Goal: Task Accomplishment & Management: Use online tool/utility

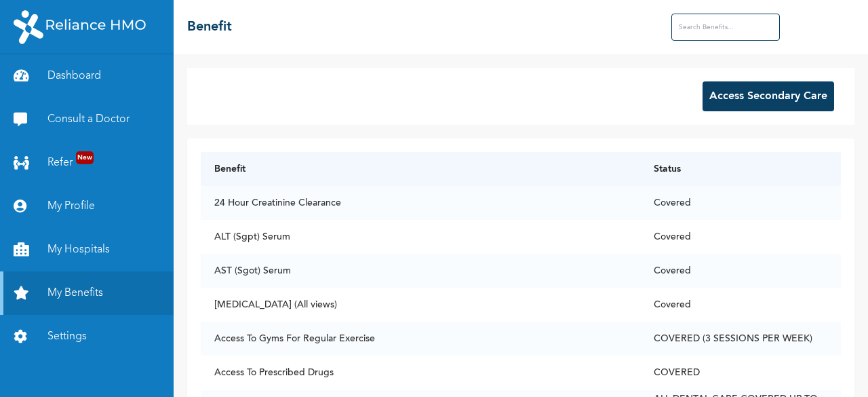
click at [760, 90] on button "Access Secondary Care" at bounding box center [769, 96] width 132 height 30
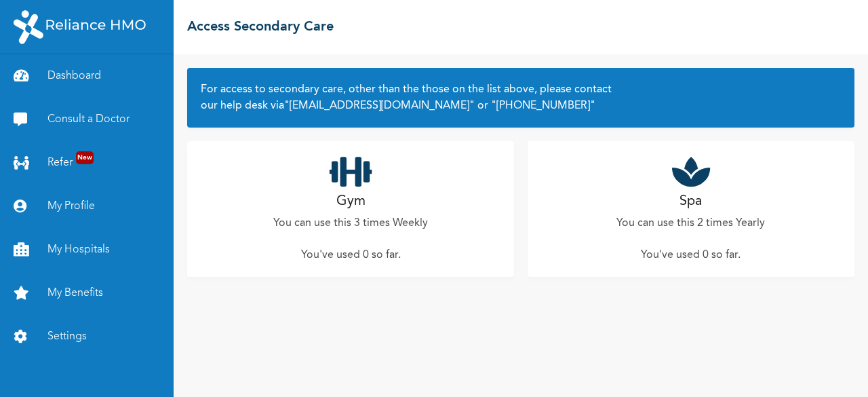
click at [697, 207] on h2 "Spa" at bounding box center [691, 201] width 22 height 20
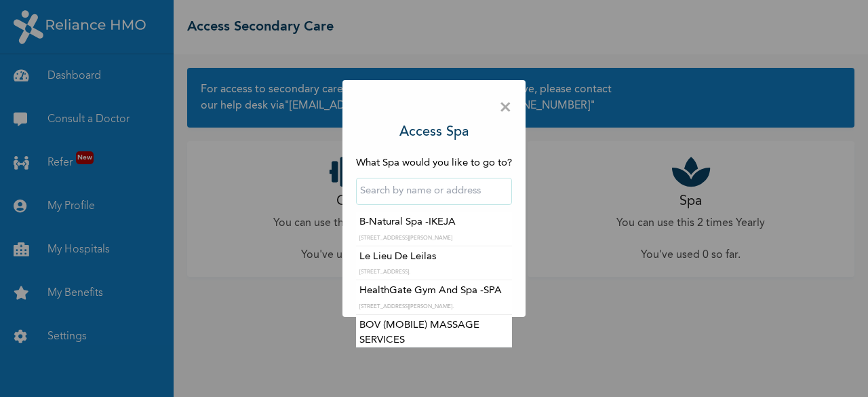
click at [397, 191] on input "text" at bounding box center [434, 191] width 156 height 27
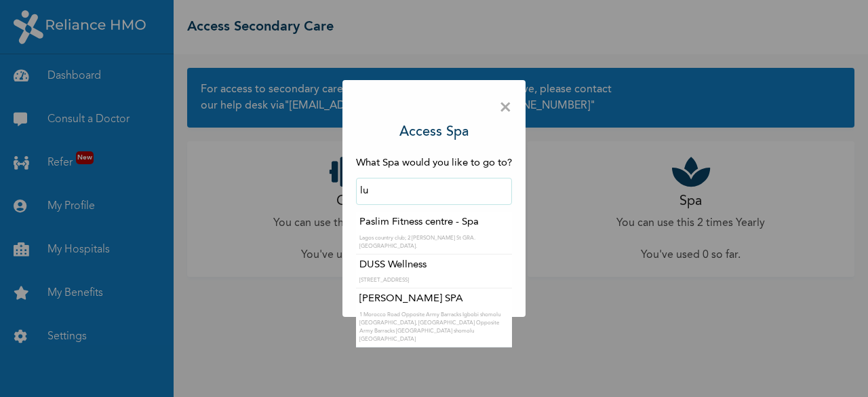
type input "l"
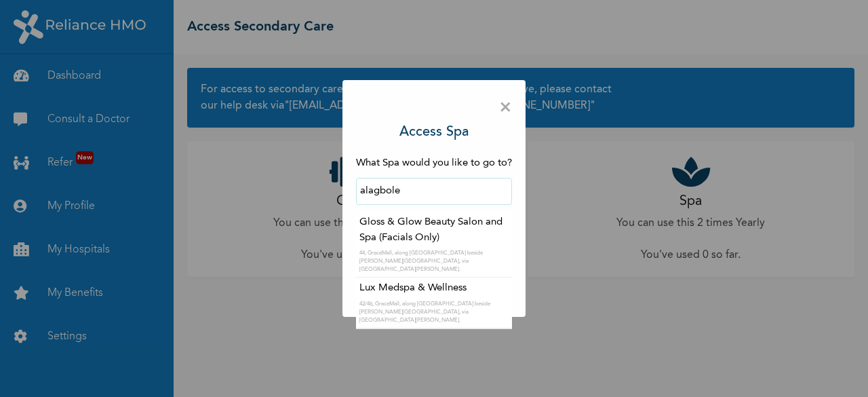
type input "Lux Medspa & Wellness"
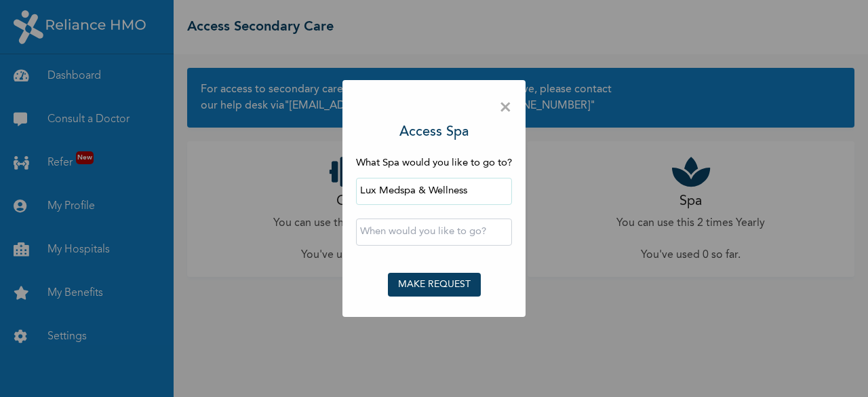
click at [418, 287] on button "MAKE REQUEST" at bounding box center [434, 285] width 93 height 24
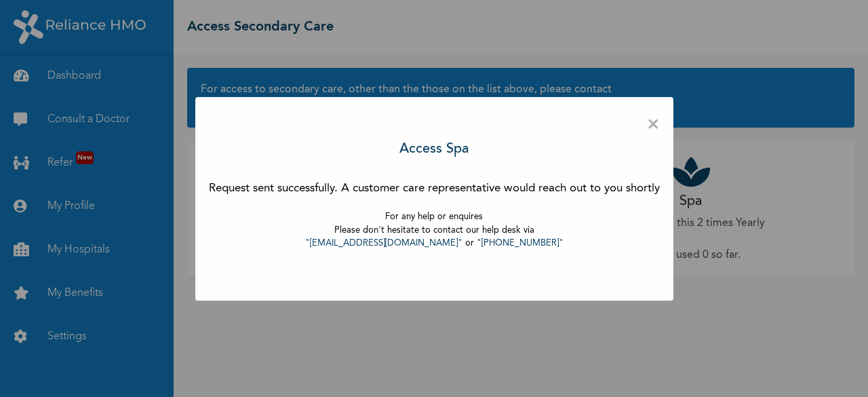
click at [663, 128] on div "× Access Spa Request sent successfully. A customer care representative would re…" at bounding box center [434, 198] width 478 height 203
click at [654, 121] on span "×" at bounding box center [653, 125] width 13 height 28
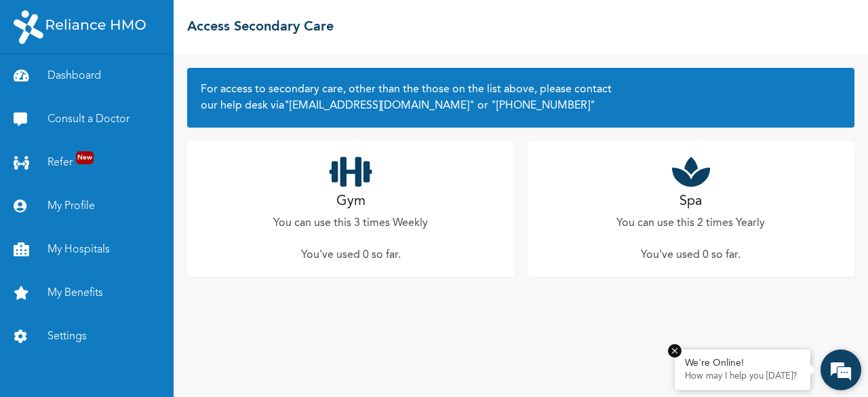
click at [719, 385] on div "We're Online! How may I help you [DATE]?" at bounding box center [743, 369] width 136 height 41
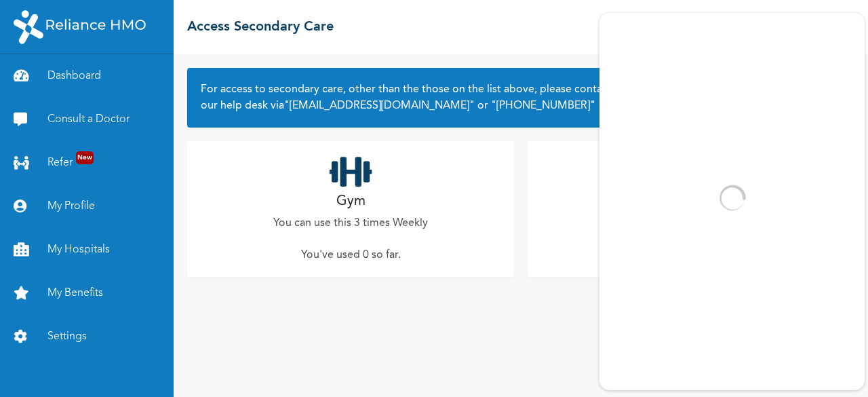
click at [347, 213] on div "Gym You can use this 3 times Weekly You've used 0 so far ." at bounding box center [350, 209] width 327 height 136
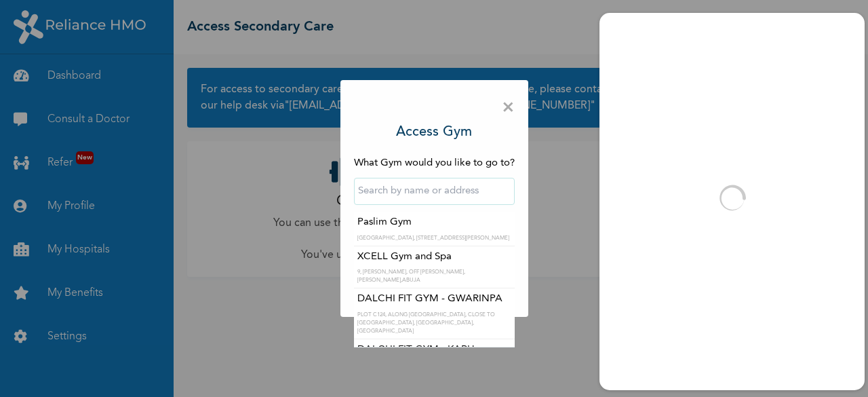
click at [385, 189] on input "text" at bounding box center [434, 191] width 161 height 27
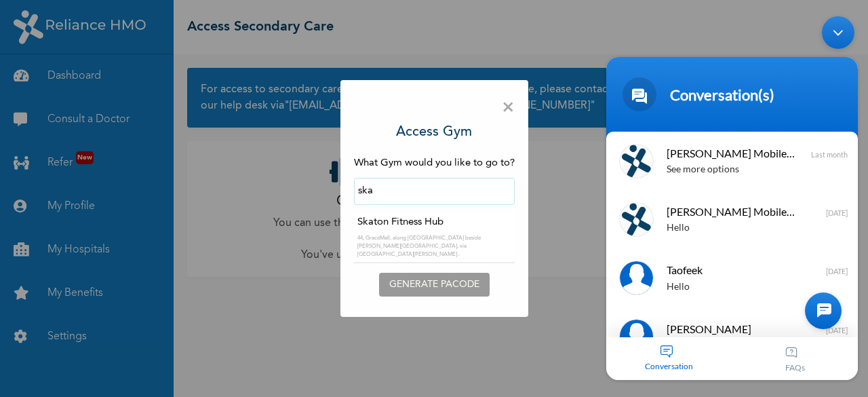
click at [394, 195] on input "ska" at bounding box center [434, 191] width 161 height 27
type input "Skaton Fitness Hub"
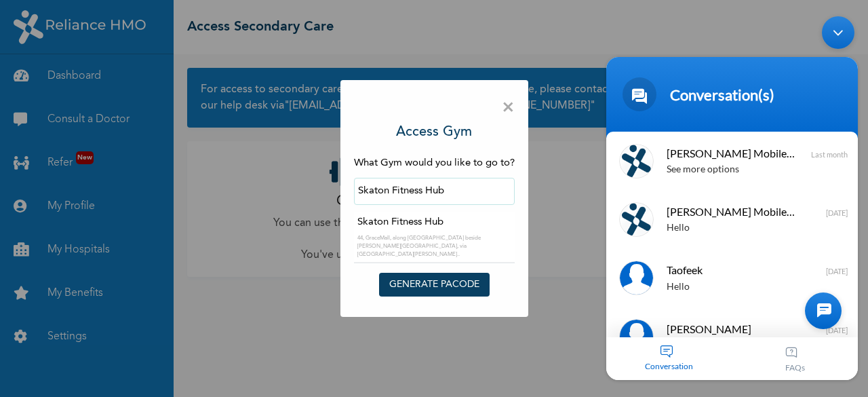
click at [472, 192] on input "Skaton Fitness Hub" at bounding box center [434, 191] width 161 height 27
click at [438, 277] on button "GENERATE PACODE" at bounding box center [434, 285] width 111 height 24
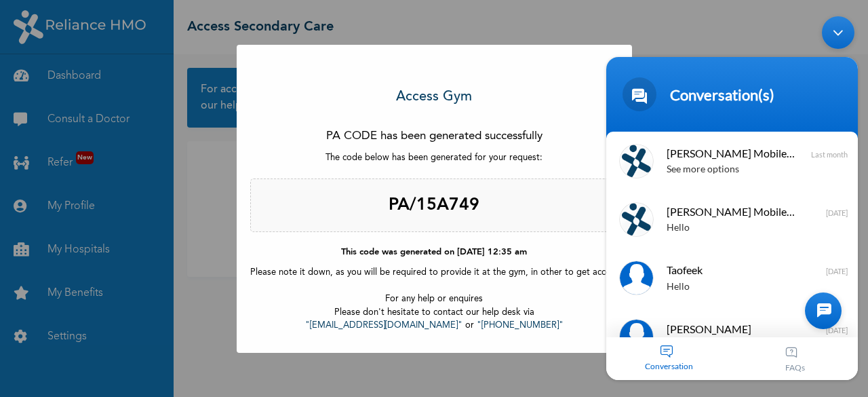
drag, startPoint x: 257, startPoint y: 182, endPoint x: 192, endPoint y: 197, distance: 66.9
click at [192, 197] on div "× Access Gym PA CODE has been generated successfully The code below has been ge…" at bounding box center [434, 198] width 868 height 397
click at [701, 29] on body "Conversation(s) We're online! [PERSON_NAME] Mobile Assistant See more options L…" at bounding box center [732, 197] width 265 height 377
click at [815, 32] on body "Conversation(s) We're online! [PERSON_NAME] Mobile Assistant See more options L…" at bounding box center [732, 197] width 265 height 377
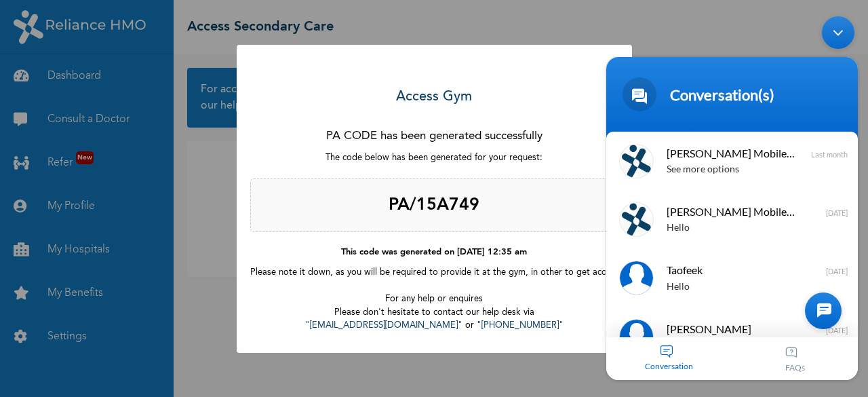
click at [680, 28] on body "Conversation(s) We're online! [PERSON_NAME] Mobile Assistant See more options L…" at bounding box center [732, 197] width 265 height 377
click at [555, 64] on div "× Access Gym PA CODE has been generated successfully The code below has been ge…" at bounding box center [434, 199] width 395 height 308
click at [819, 307] on div at bounding box center [823, 310] width 37 height 37
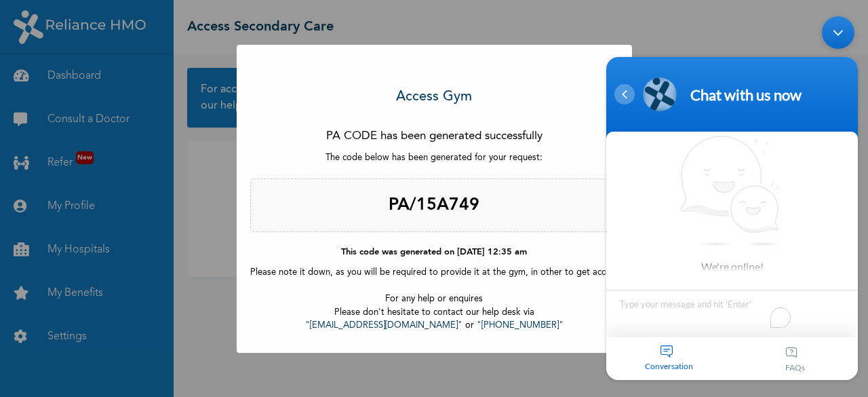
click at [624, 89] on div "Navigation go back" at bounding box center [624, 94] width 20 height 20
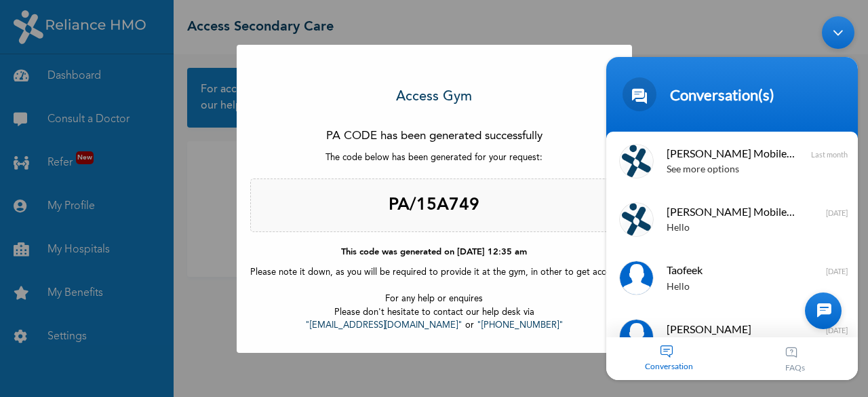
click at [681, 9] on div "× Access Gym PA CODE has been generated successfully The code below has been ge…" at bounding box center [434, 198] width 868 height 397
